Goal: Task Accomplishment & Management: Use online tool/utility

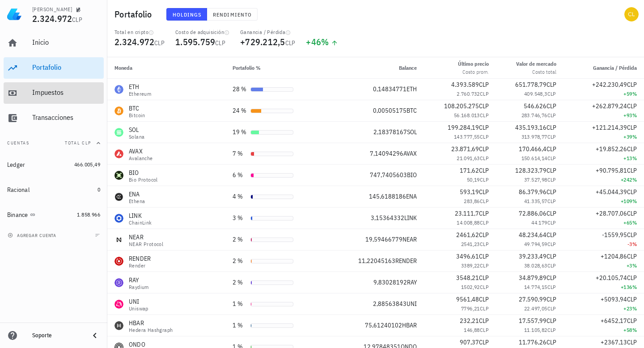
click at [61, 95] on div "Impuestos" at bounding box center [66, 92] width 68 height 9
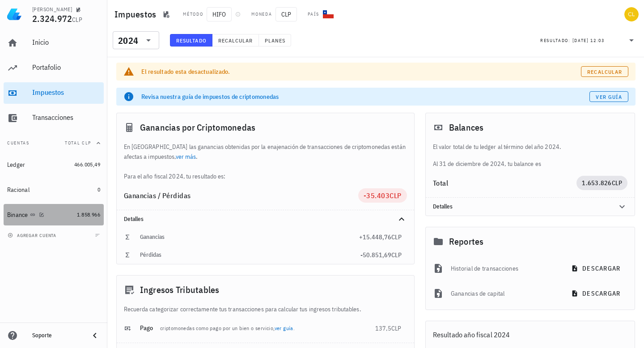
click at [61, 216] on div "Binance" at bounding box center [40, 215] width 66 height 9
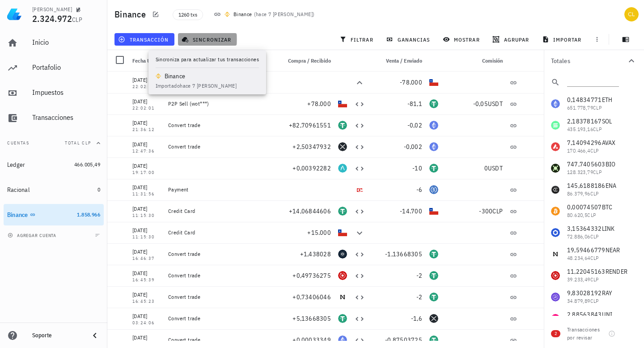
click at [210, 40] on span "sincronizar" at bounding box center [208, 39] width 48 height 7
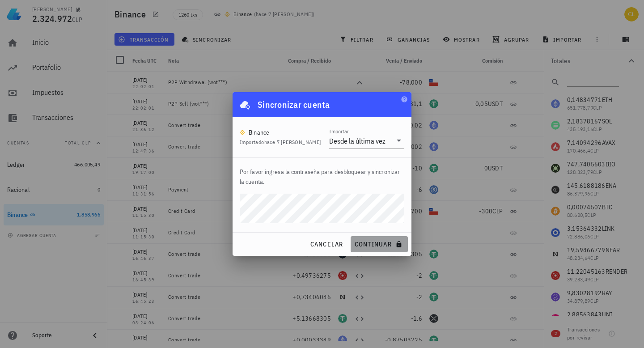
click at [372, 242] on span "continuar" at bounding box center [379, 244] width 50 height 8
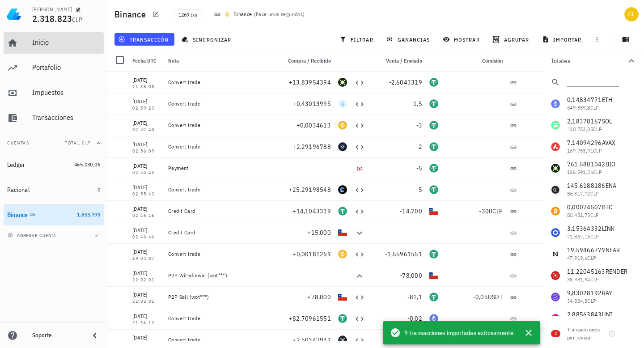
click at [59, 49] on div "Inicio" at bounding box center [66, 43] width 68 height 20
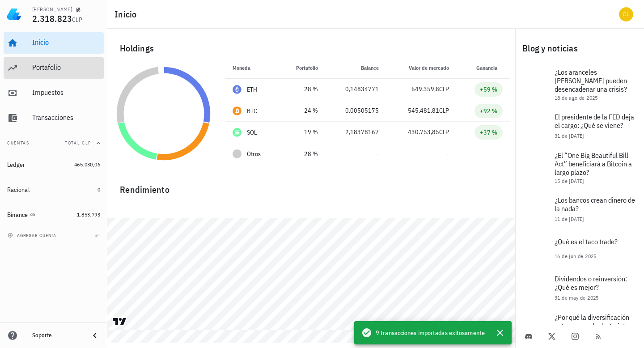
click at [59, 72] on div "Portafolio" at bounding box center [66, 68] width 68 height 20
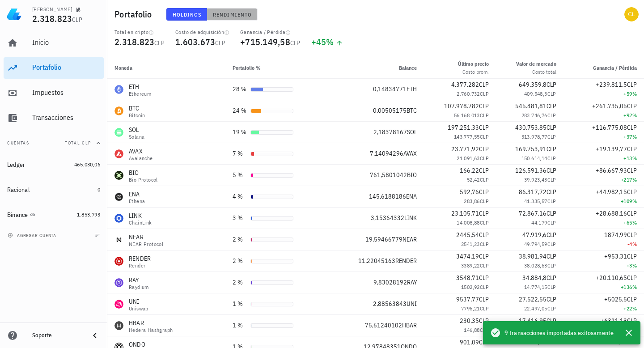
click at [242, 18] on button "Rendimiento" at bounding box center [232, 14] width 51 height 13
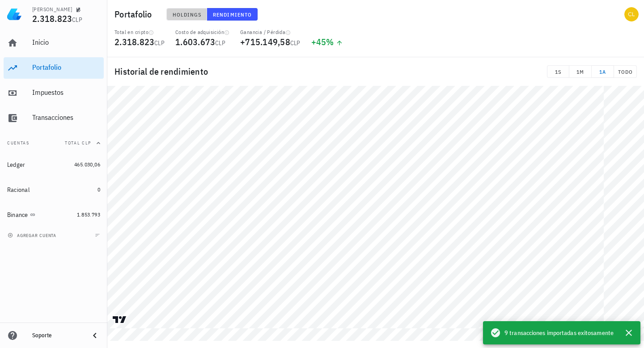
click at [195, 15] on span "Holdings" at bounding box center [187, 14] width 30 height 7
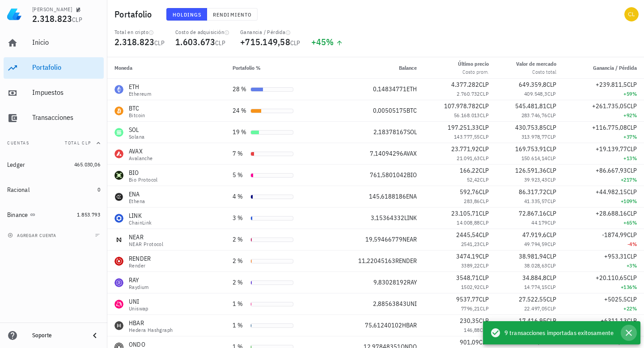
click at [632, 334] on icon "button" at bounding box center [629, 333] width 11 height 11
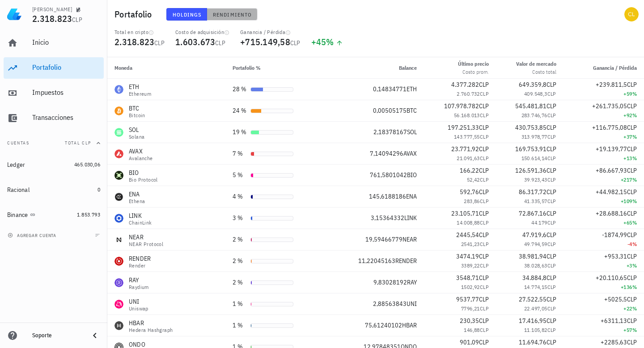
click at [227, 14] on span "Rendimiento" at bounding box center [232, 14] width 39 height 7
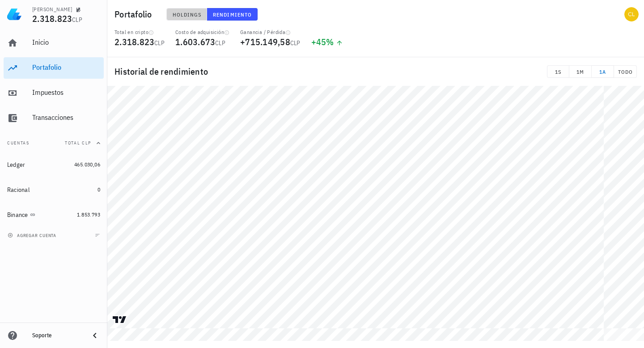
click at [192, 13] on span "Holdings" at bounding box center [187, 14] width 30 height 7
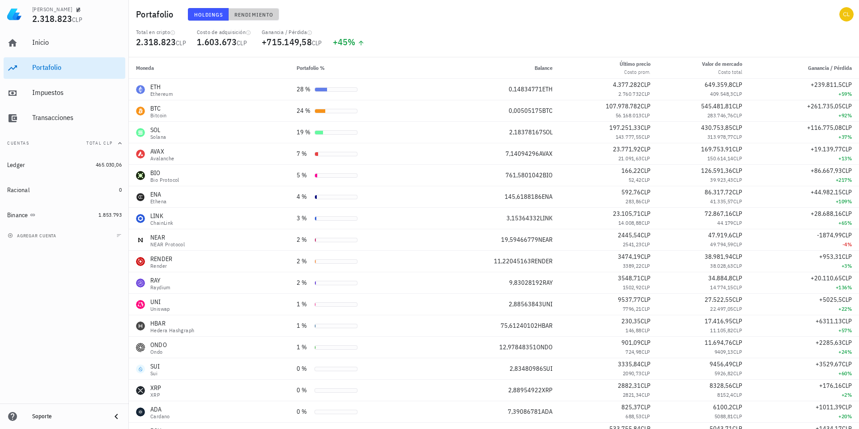
click at [258, 16] on span "Rendimiento" at bounding box center [253, 14] width 39 height 7
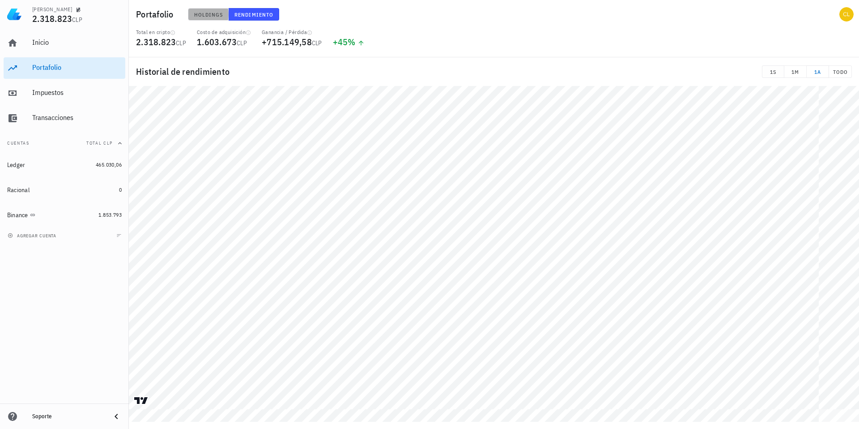
click at [215, 15] on span "Holdings" at bounding box center [209, 14] width 30 height 7
